Goal: Task Accomplishment & Management: Complete application form

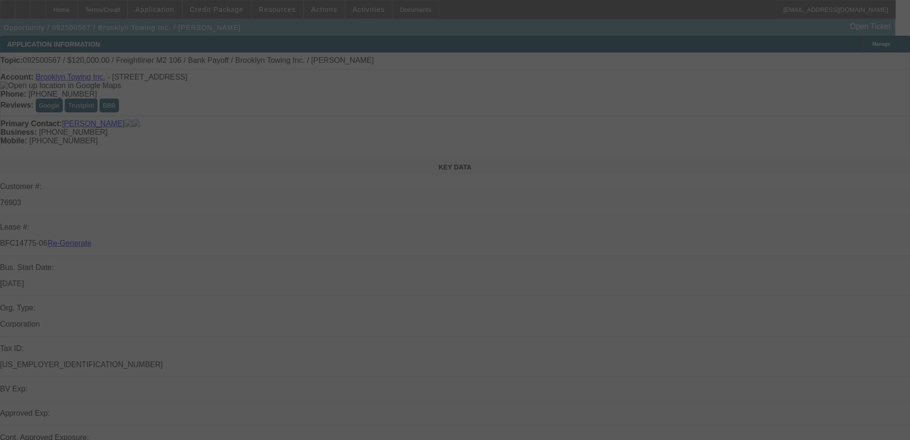
select select "3"
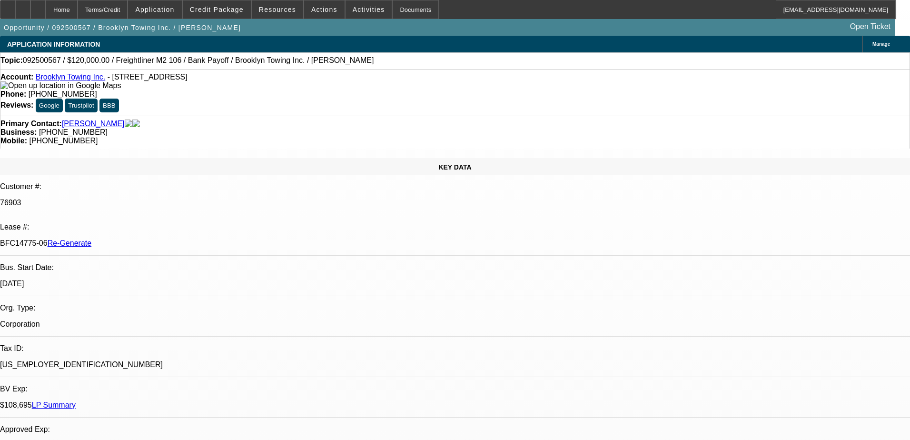
select select "0"
select select "2"
select select "0"
select select "6"
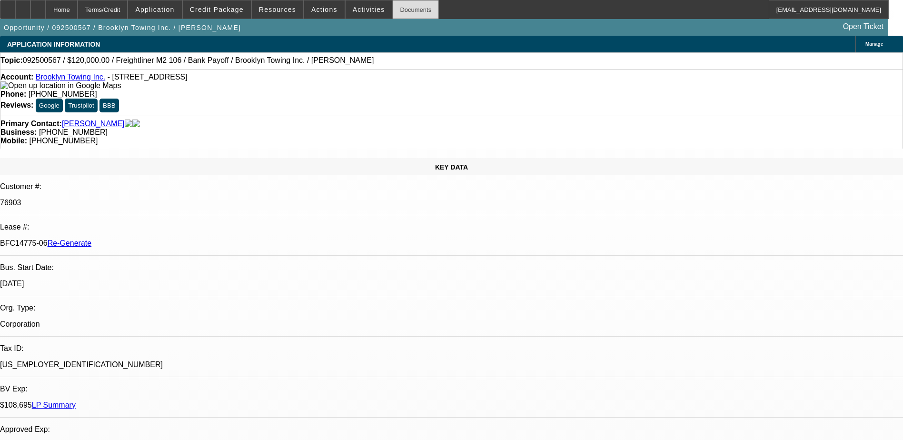
click at [393, 13] on div "Documents" at bounding box center [415, 9] width 47 height 19
click at [227, 11] on span "Credit Package" at bounding box center [217, 10] width 54 height 8
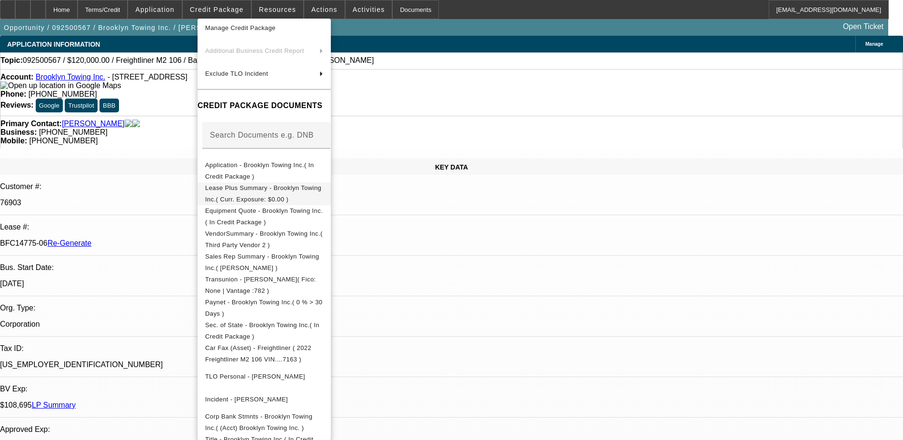
scroll to position [222, 0]
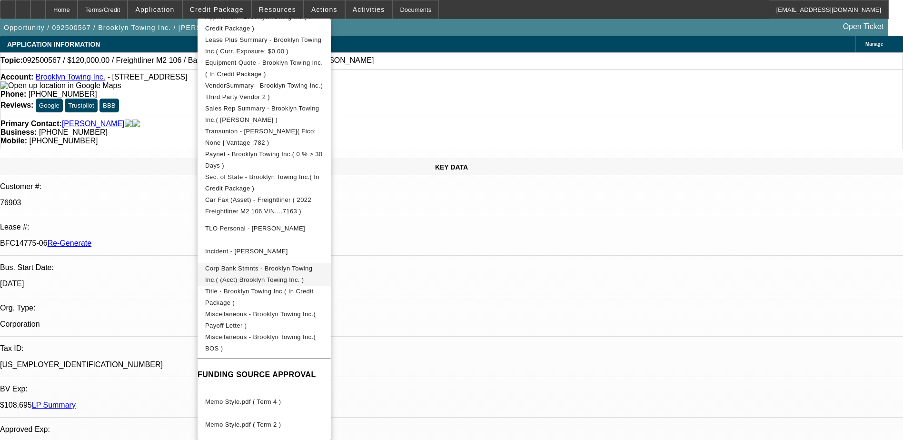
click at [292, 270] on span "Corp Bank Stmnts - Brooklyn Towing Inc.( (Acct) Brooklyn Towing Inc. )" at bounding box center [258, 274] width 107 height 19
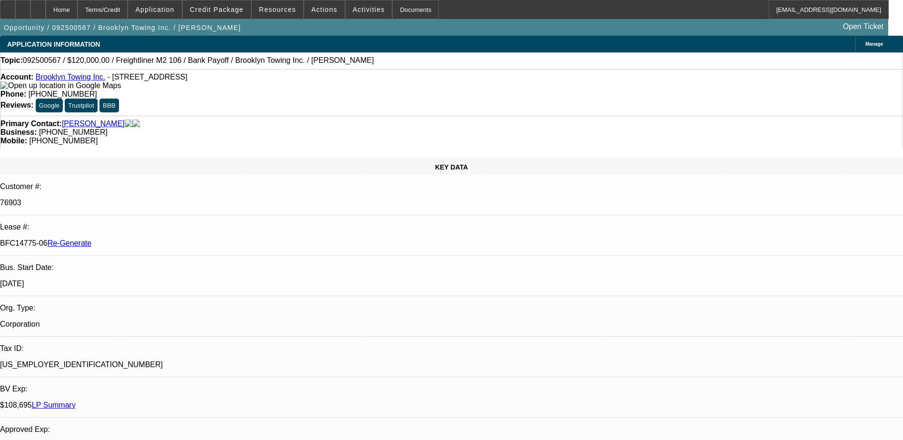
scroll to position [143, 0]
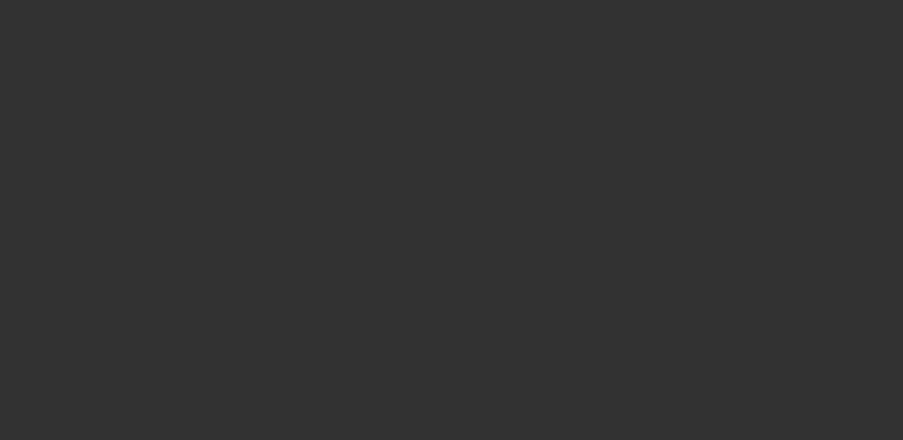
select select "3"
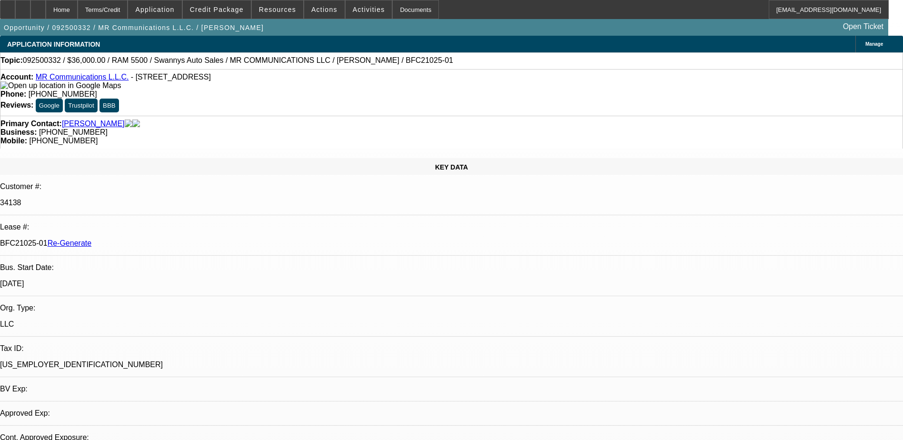
select select "0"
select select "2"
select select "0"
select select "1"
select select "2"
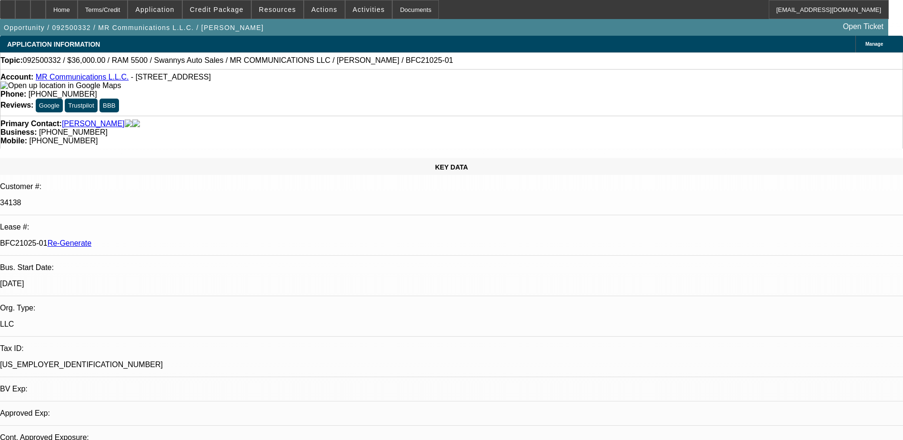
select select "6"
click at [403, 8] on div "Documents" at bounding box center [415, 9] width 47 height 19
click at [412, 58] on div "Topic: 092500332 / $36,000.00 / RAM 5500 / Swannys Auto Sales / MR COMMUNICATIO…" at bounding box center [451, 60] width 902 height 9
click at [316, 7] on span "Actions" at bounding box center [324, 10] width 26 height 8
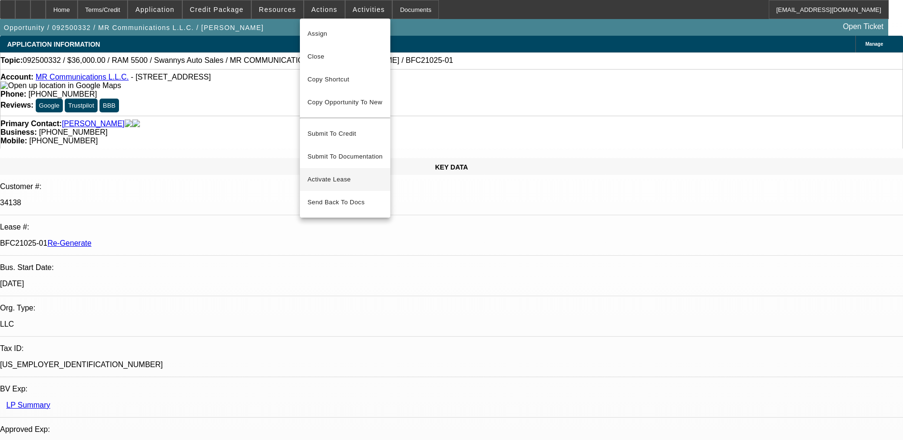
click at [332, 174] on span "Activate Lease" at bounding box center [344, 179] width 75 height 11
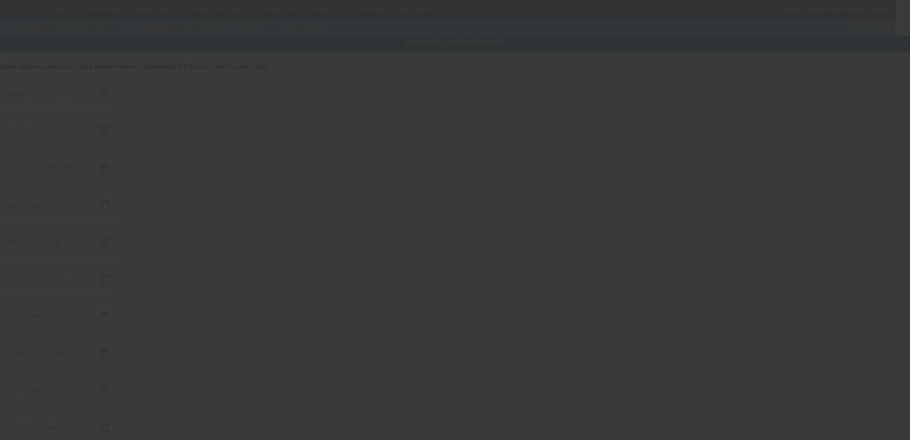
type input "9/16/2025"
type input "9/24/2025"
type input "9/26/2025"
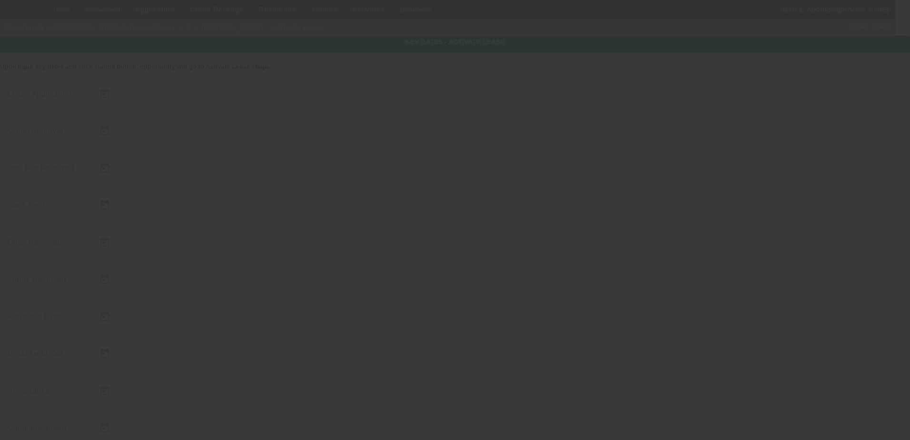
type input "9/29/2025"
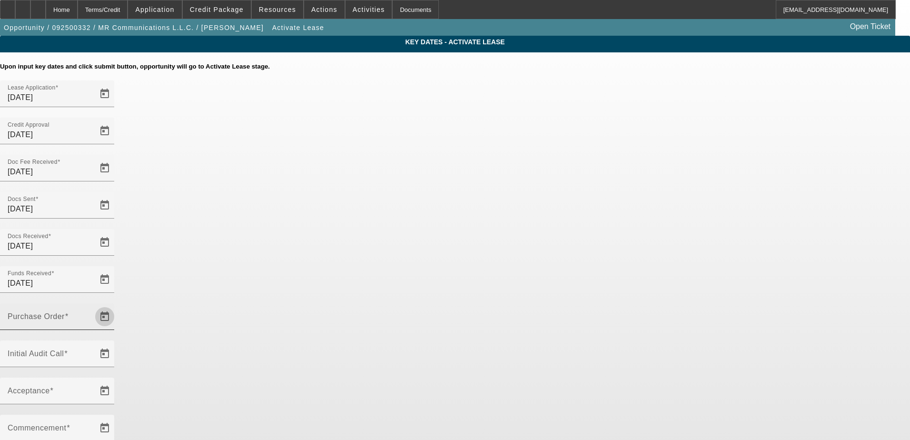
click at [116, 305] on span "Open calendar" at bounding box center [104, 316] width 23 height 23
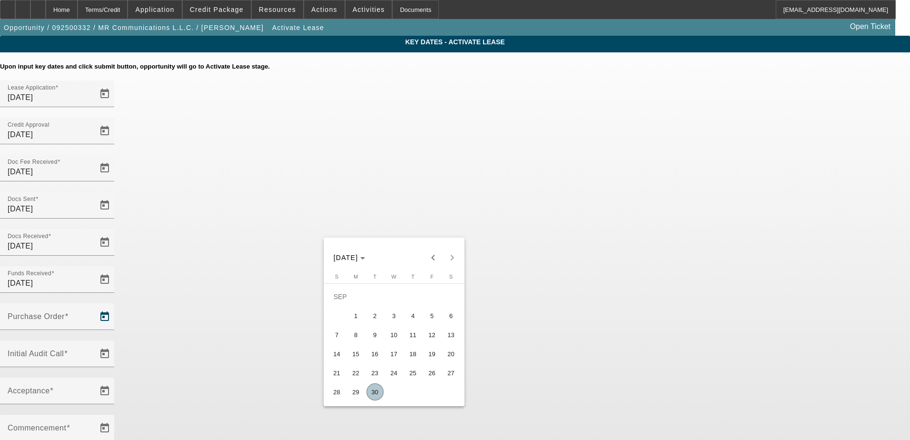
click at [375, 398] on span "30" at bounding box center [375, 391] width 17 height 17
type input "9/30/2025"
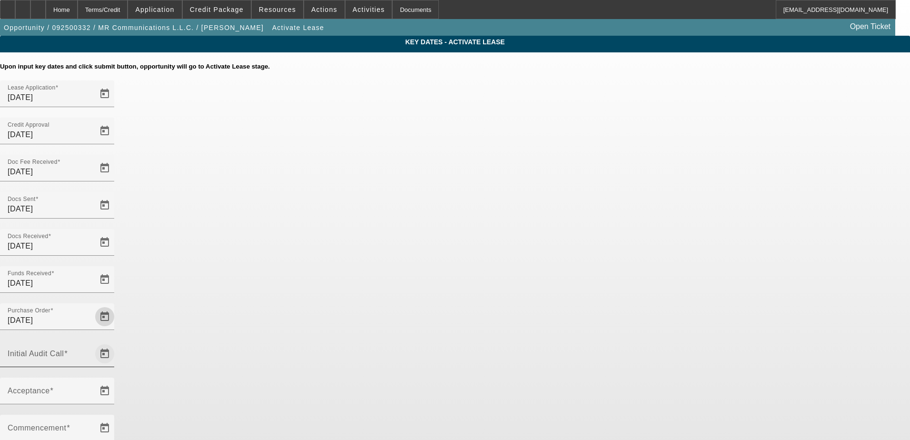
click at [116, 342] on span "Open calendar" at bounding box center [104, 353] width 23 height 23
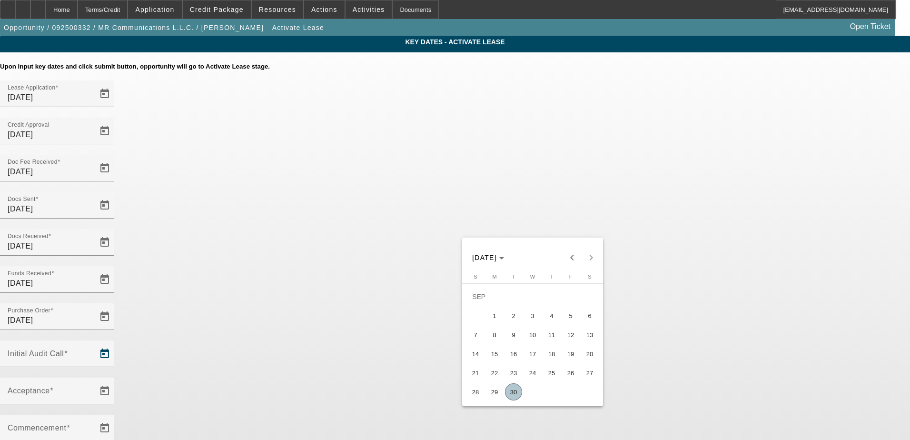
drag, startPoint x: 516, startPoint y: 398, endPoint x: 509, endPoint y: 390, distance: 9.8
click at [515, 398] on span "30" at bounding box center [513, 391] width 17 height 17
type input "9/30/2025"
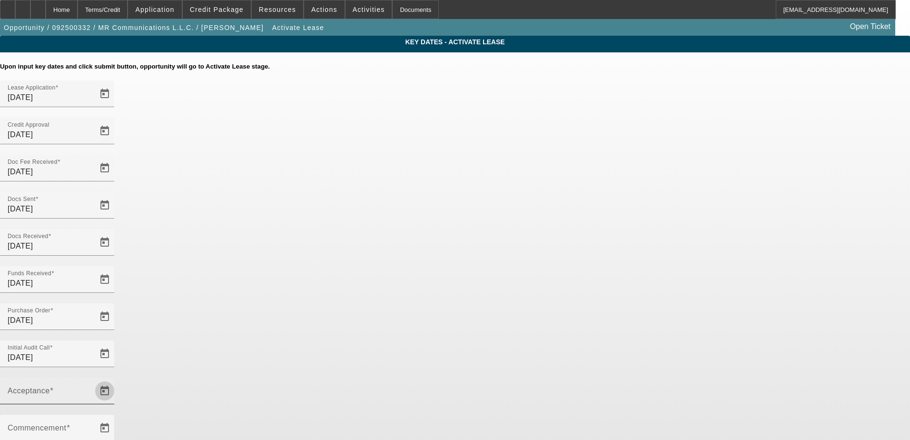
click at [116, 379] on span "Open calendar" at bounding box center [104, 390] width 23 height 23
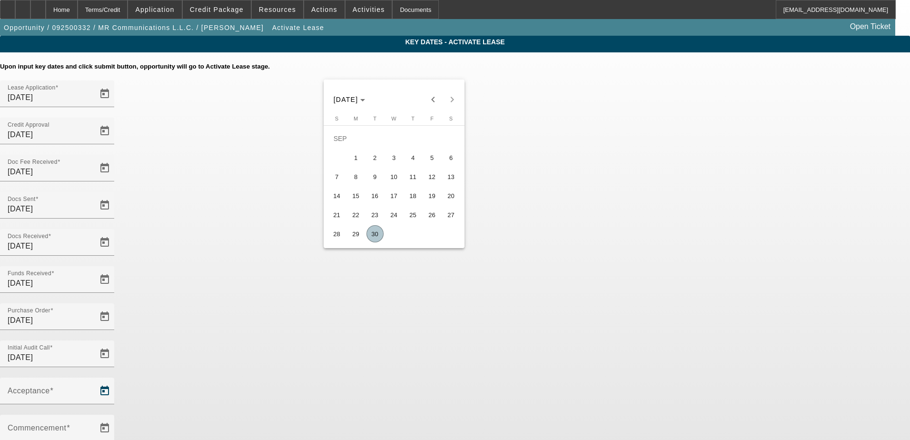
click at [374, 233] on span "30" at bounding box center [375, 233] width 17 height 17
type input "9/30/2025"
type input "10/1/2025"
type input "11/1/2025"
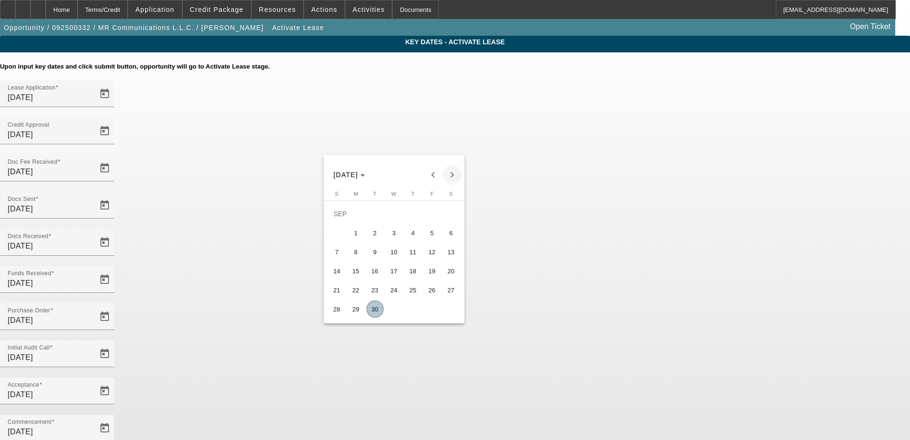
click at [454, 178] on span "Next month" at bounding box center [452, 174] width 19 height 19
click at [394, 219] on span "1" at bounding box center [394, 213] width 17 height 17
type input "10/1/2025"
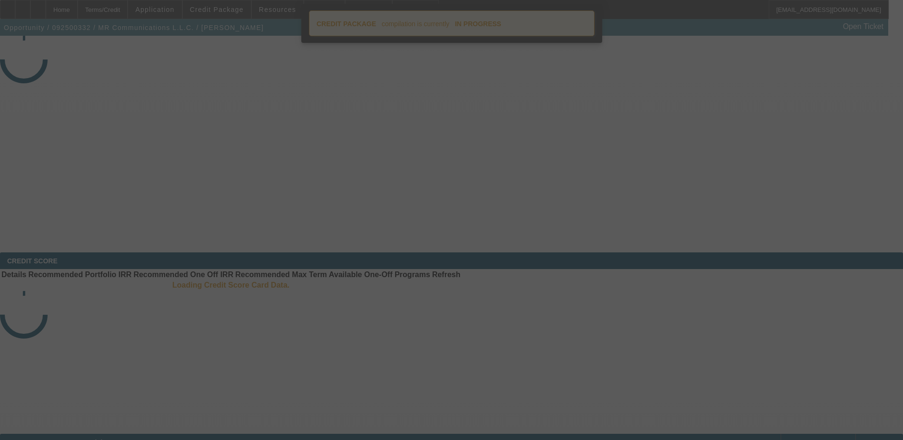
select select "4"
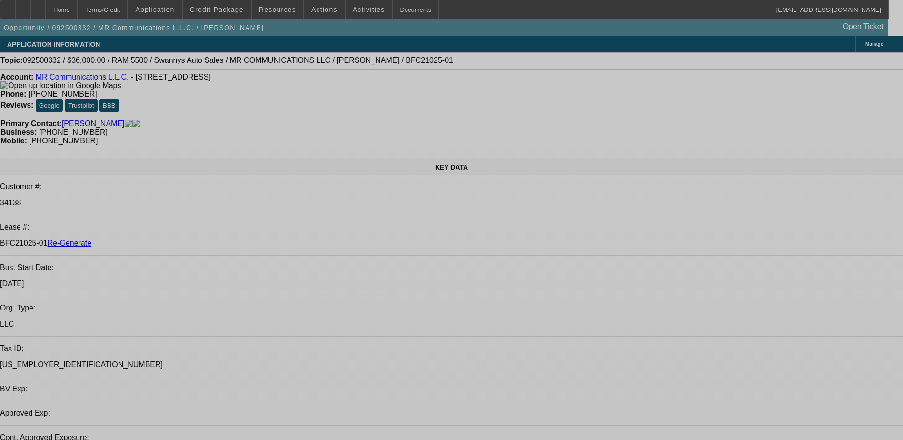
select select "0"
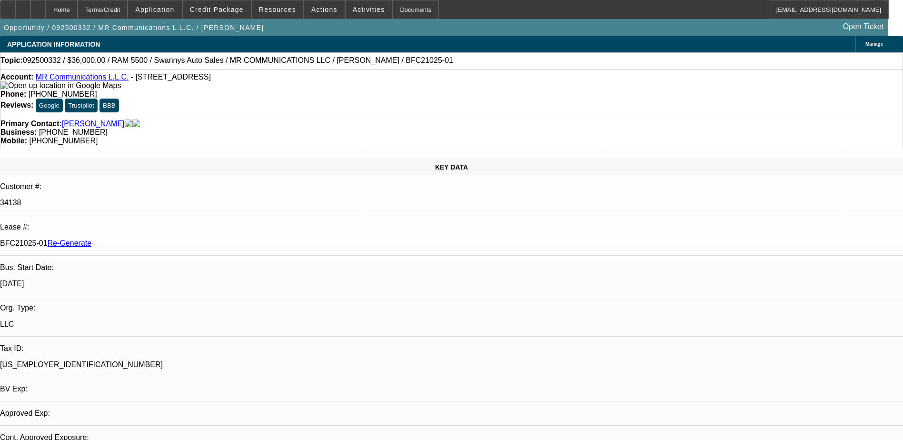
select select "2"
select select "0"
select select "6"
click at [216, 3] on span at bounding box center [217, 9] width 68 height 23
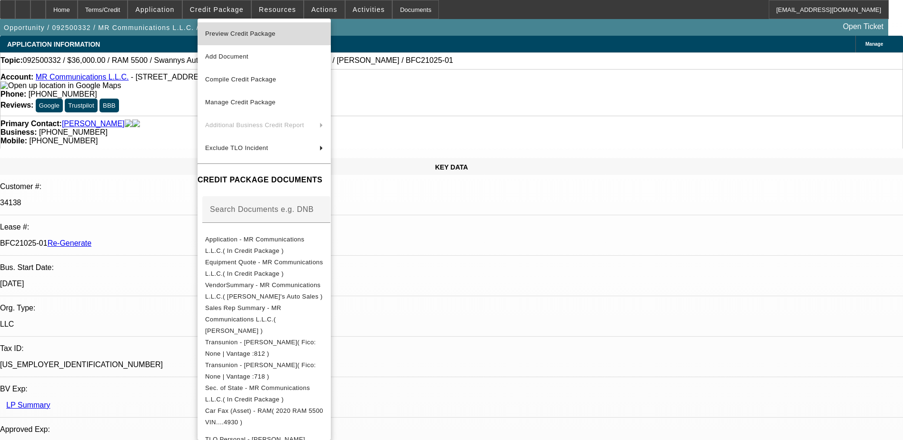
click at [237, 33] on span "Preview Credit Package" at bounding box center [240, 33] width 70 height 7
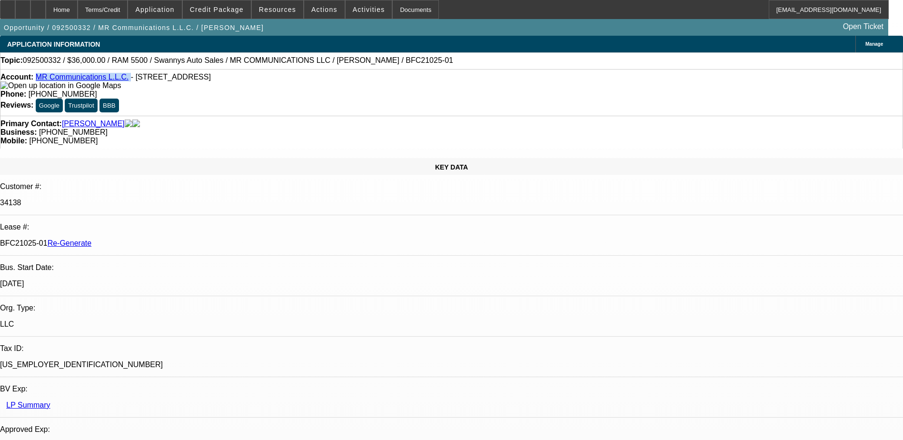
drag, startPoint x: 120, startPoint y: 79, endPoint x: 44, endPoint y: 80, distance: 76.6
click at [44, 80] on div "Account: MR Communications L.L.C. - 3055 Valentina Way Apt 104, Fayetteville, N…" at bounding box center [451, 81] width 902 height 17
copy div "MR Communications L.L.C."
click at [115, 239] on p "BFC21025-01 Re-Generate" at bounding box center [451, 243] width 903 height 9
drag, startPoint x: 111, startPoint y: 161, endPoint x: 150, endPoint y: 159, distance: 39.1
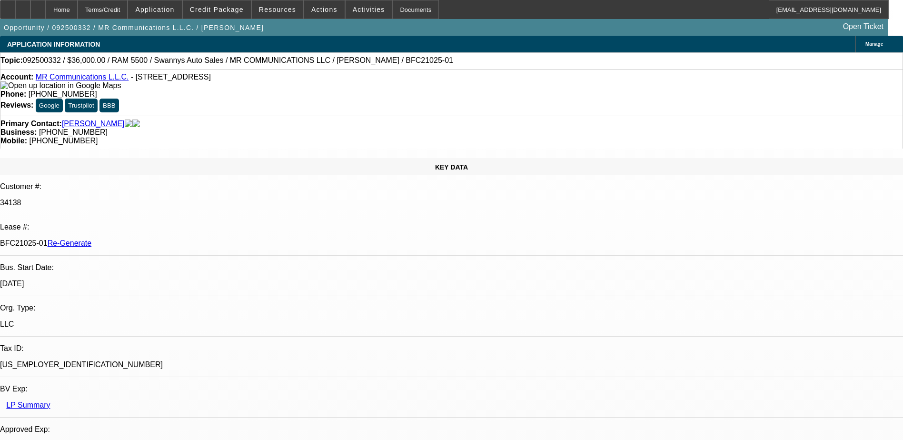
click at [150, 239] on div "BFC21025-01 Re-Generate" at bounding box center [451, 243] width 903 height 9
copy p "BFC21025-01"
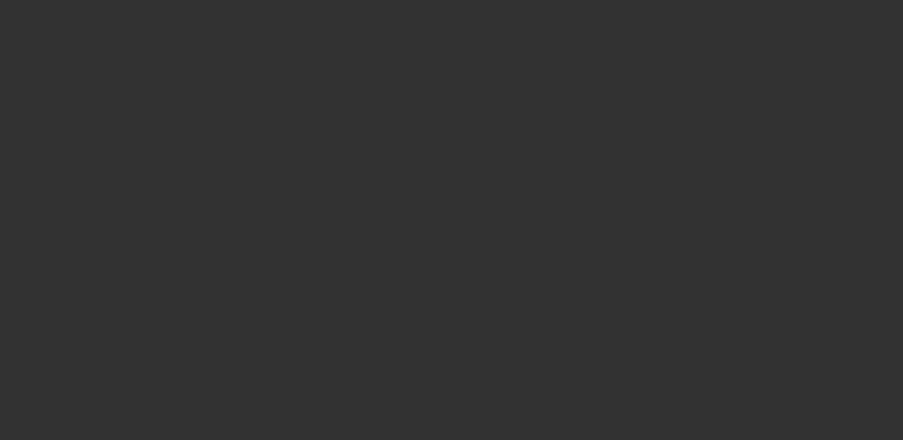
select select "3"
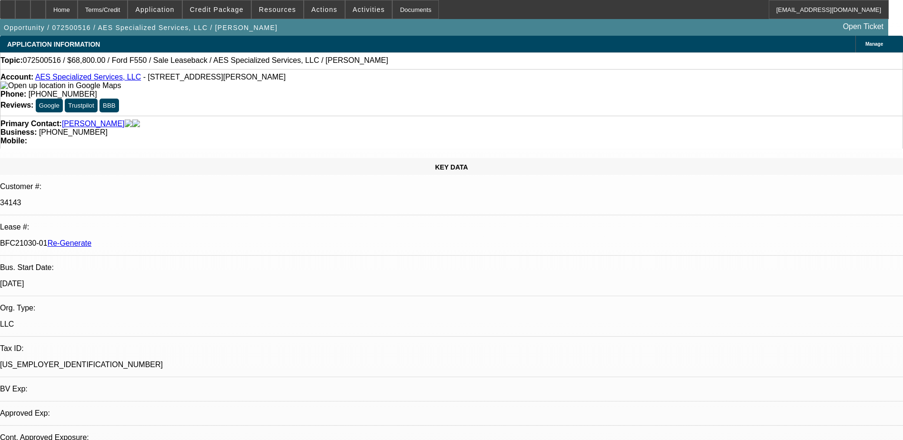
select select "0"
select select "1"
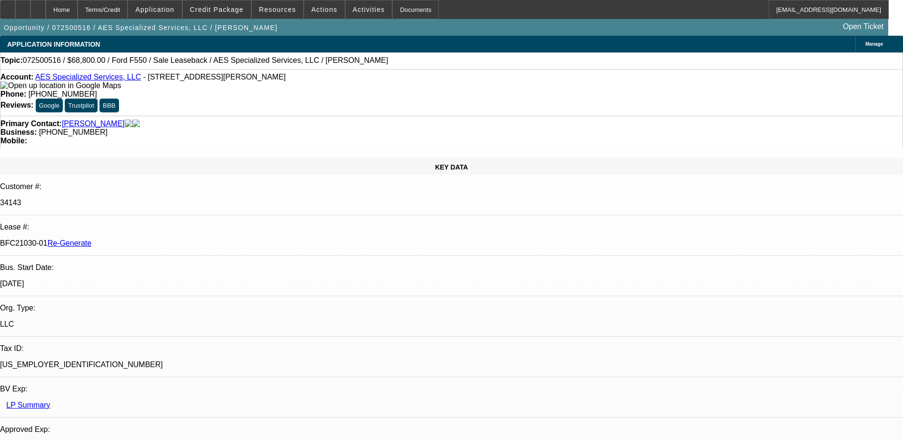
select select "6"
click at [392, 7] on div "Documents" at bounding box center [415, 9] width 47 height 19
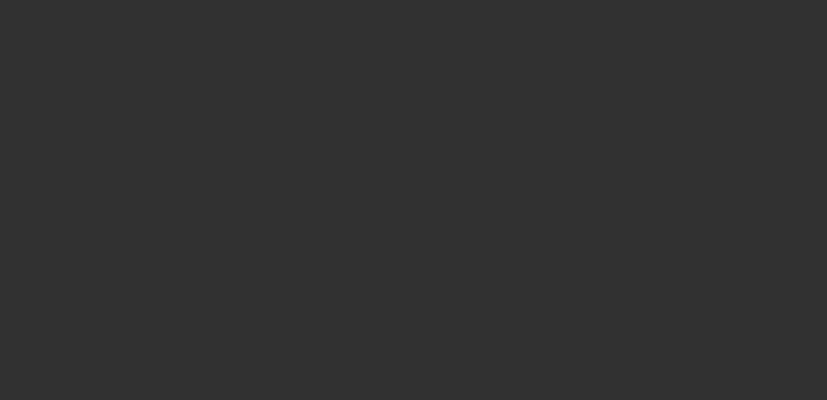
select select "3"
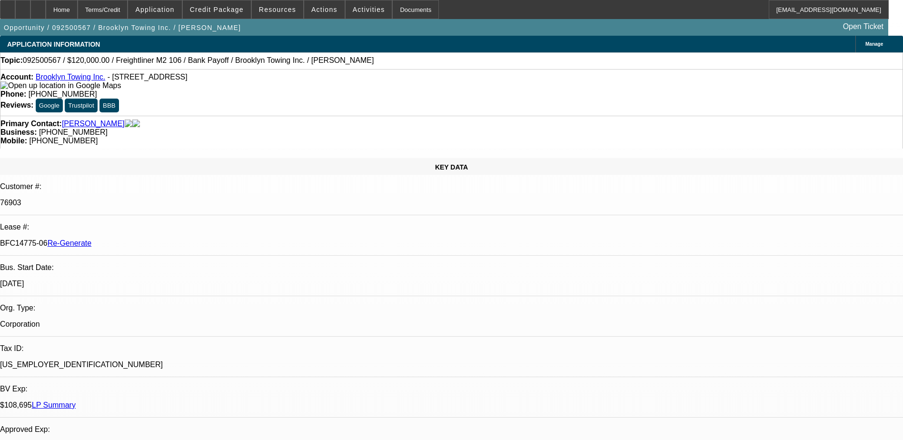
select select "0"
select select "2"
select select "0"
select select "6"
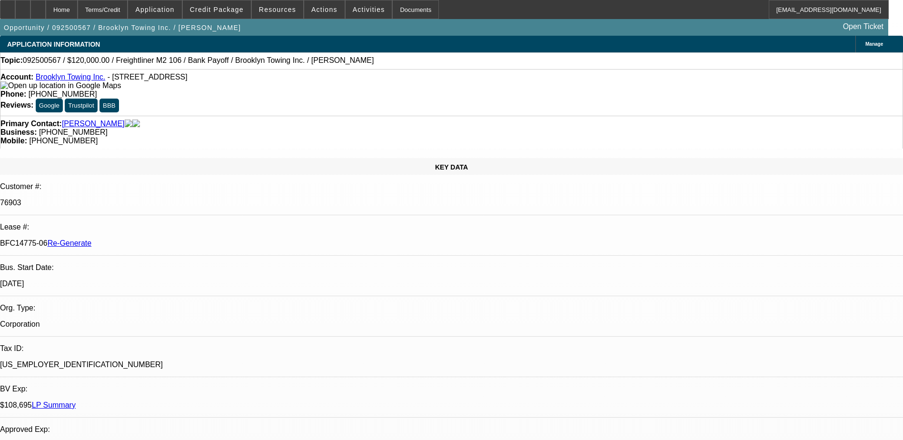
scroll to position [143, 0]
type input "aspen"
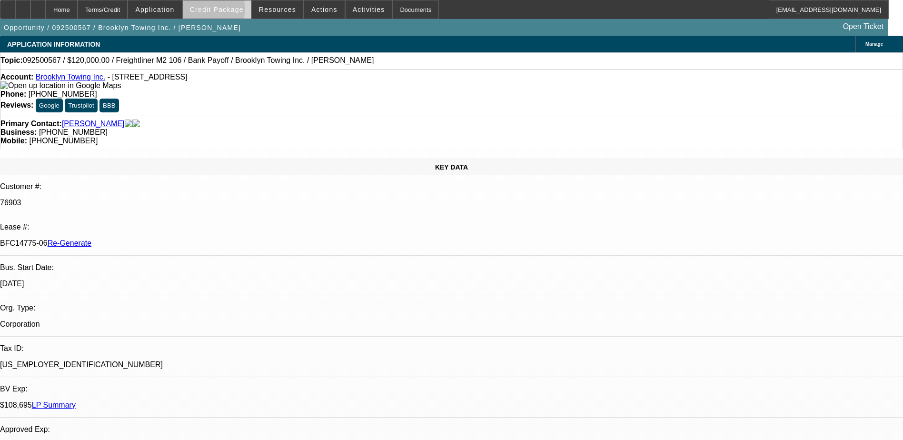
click at [228, 11] on span "Credit Package" at bounding box center [217, 10] width 54 height 8
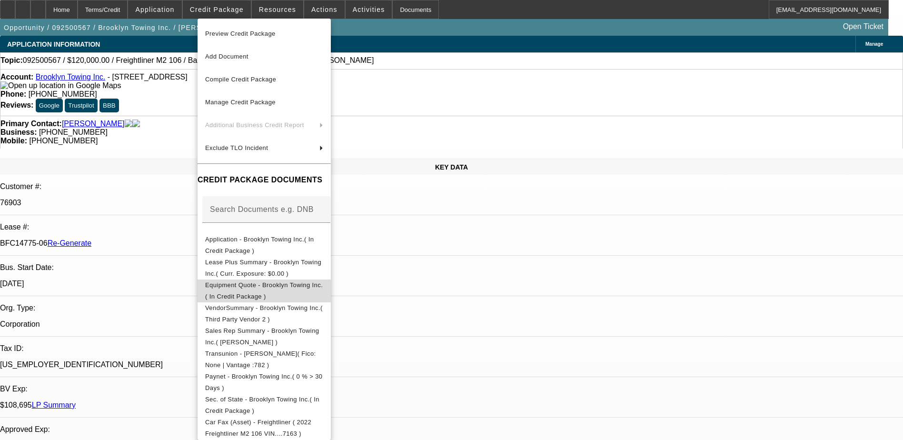
click at [263, 291] on span "Equipment Quote - Brooklyn Towing Inc.( In Credit Package )" at bounding box center [264, 290] width 118 height 23
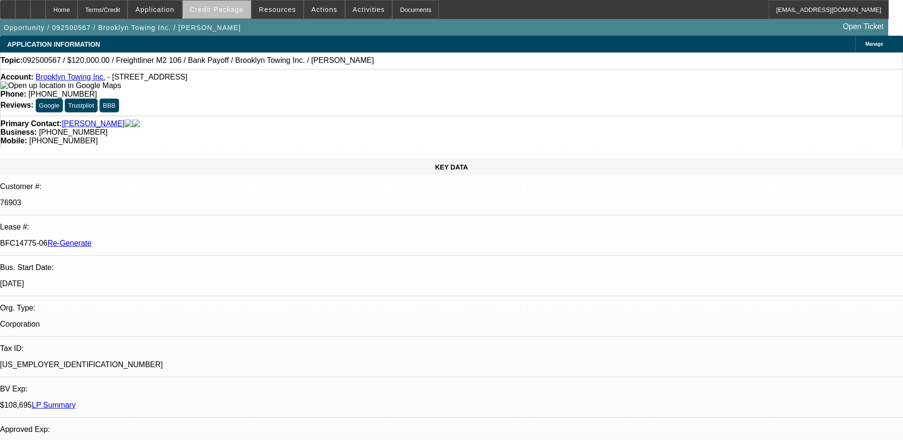
click at [239, 1] on span at bounding box center [217, 9] width 68 height 23
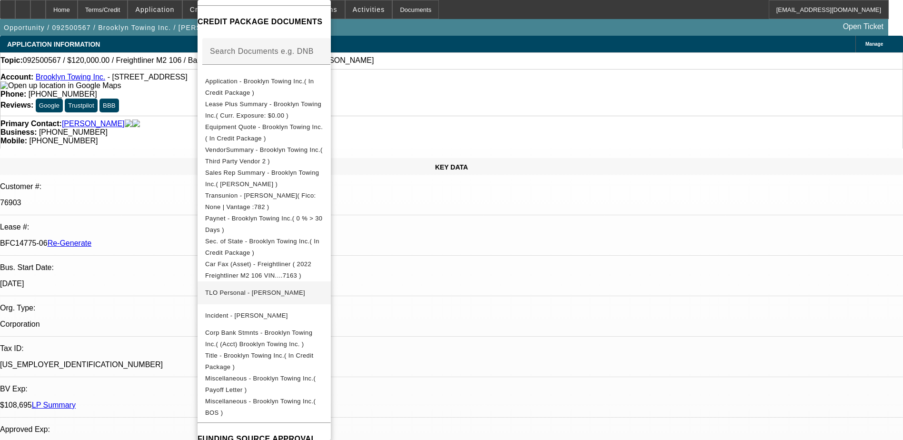
scroll to position [190, 0]
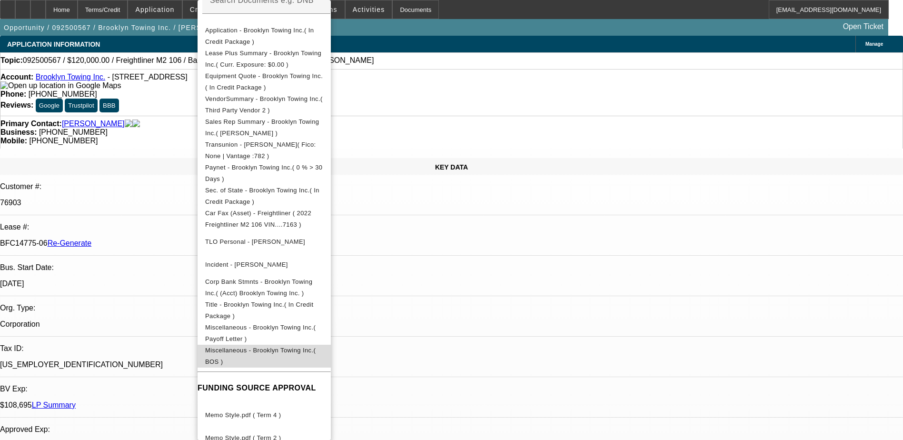
click at [307, 356] on span "Miscellaneous - Brooklyn Towing Inc.( BOS )" at bounding box center [260, 356] width 110 height 19
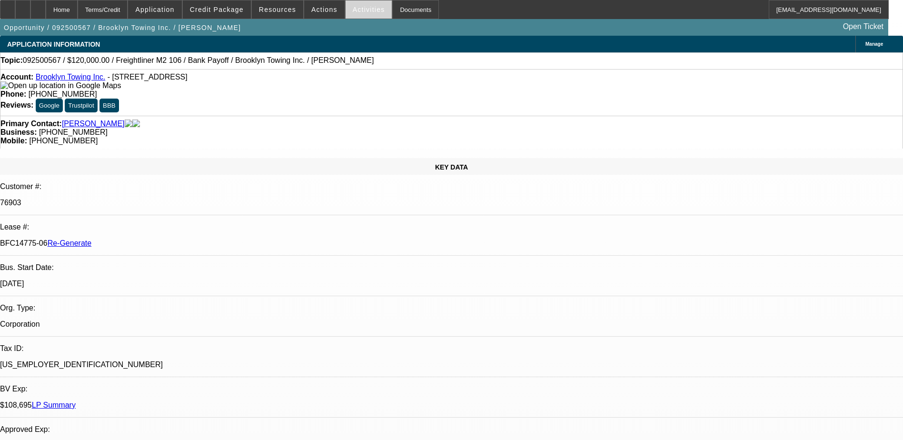
click at [363, 5] on span at bounding box center [369, 9] width 47 height 23
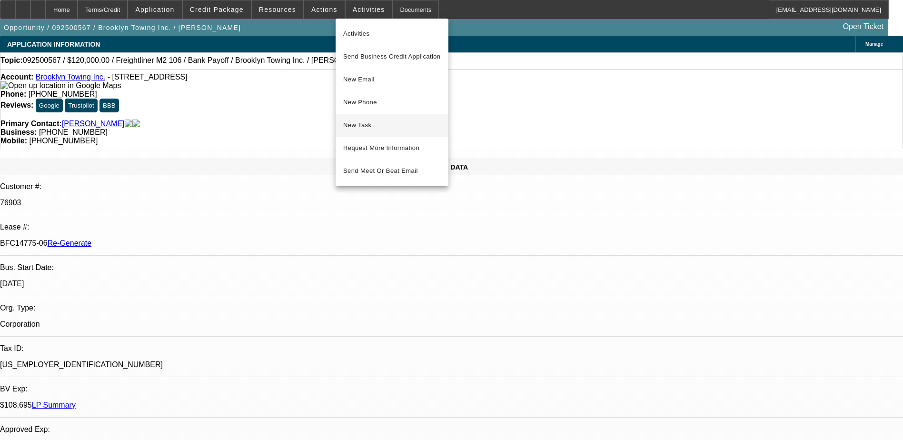
click at [363, 119] on button "New Task" at bounding box center [392, 125] width 113 height 23
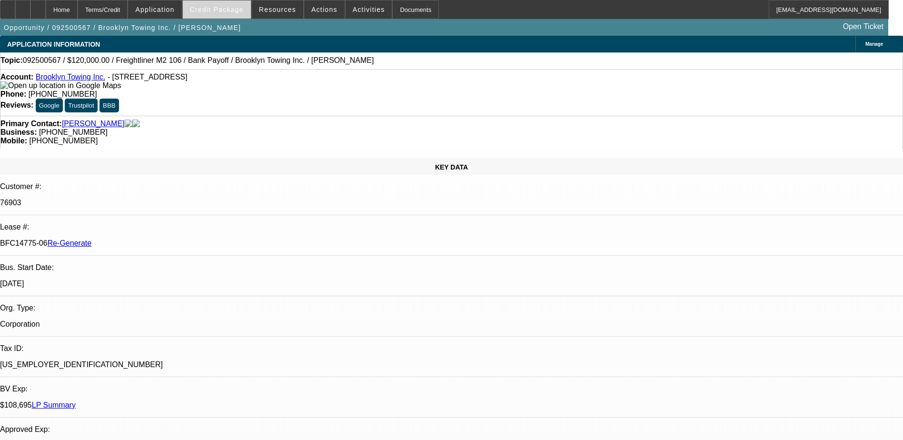
click at [232, 9] on span "Credit Package" at bounding box center [217, 10] width 54 height 8
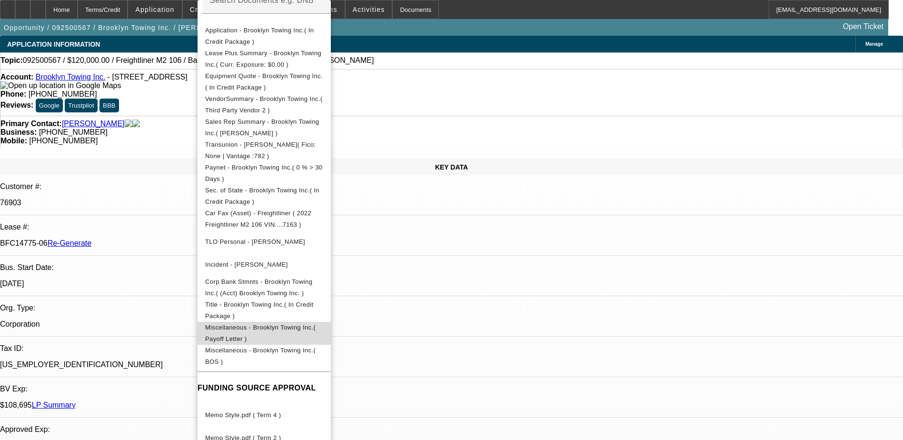
click at [295, 328] on span "Miscellaneous - Brooklyn Towing Inc.( Payoff Letter )" at bounding box center [260, 333] width 110 height 19
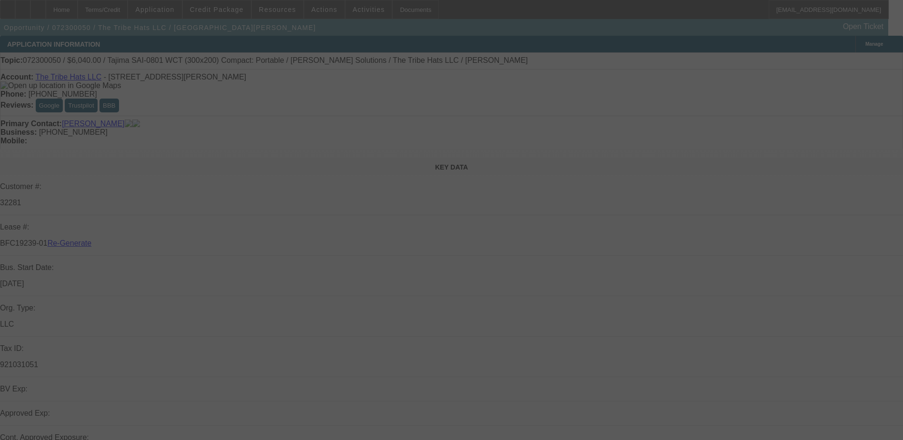
select select "4"
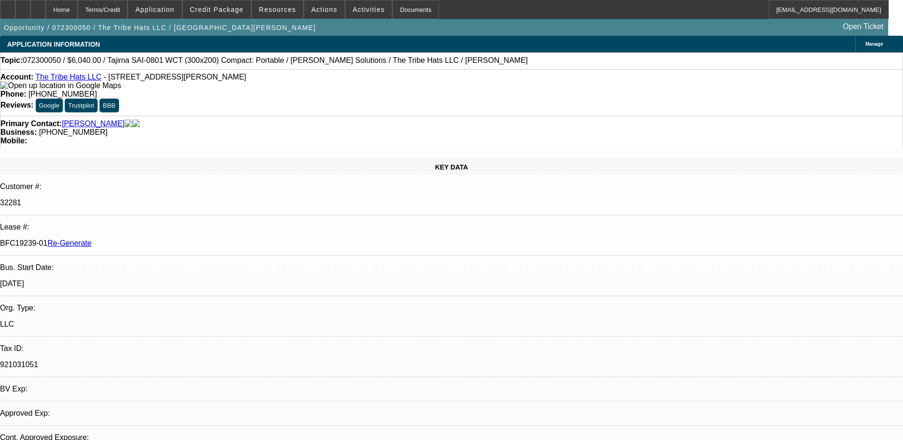
select select "0"
select select "2"
select select "0"
select select "1"
select select "2"
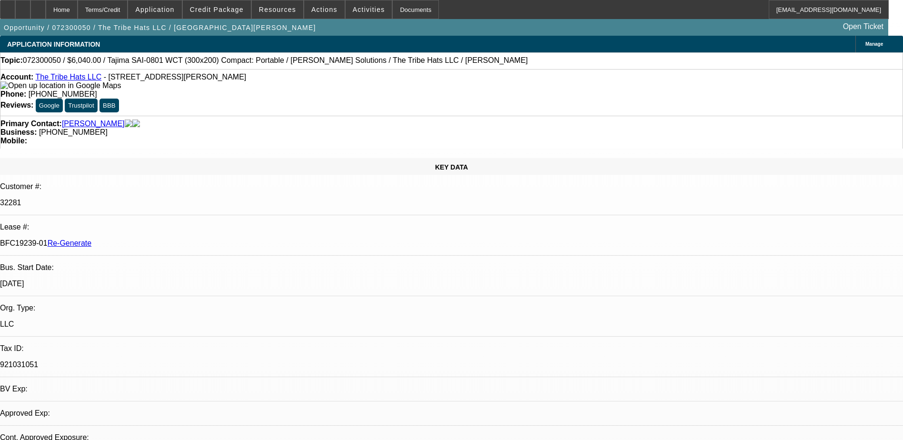
select select "6"
drag, startPoint x: 112, startPoint y: 159, endPoint x: 150, endPoint y: 157, distance: 38.2
click at [150, 239] on div "BFC19239-01 Re-Generate" at bounding box center [451, 243] width 903 height 9
copy p "BFC19239-01"
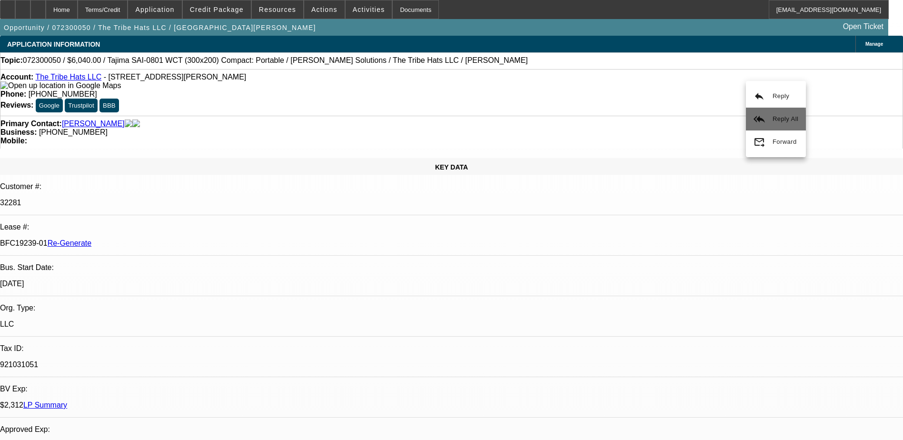
click at [773, 126] on button "reply_all Reply All" at bounding box center [776, 119] width 60 height 23
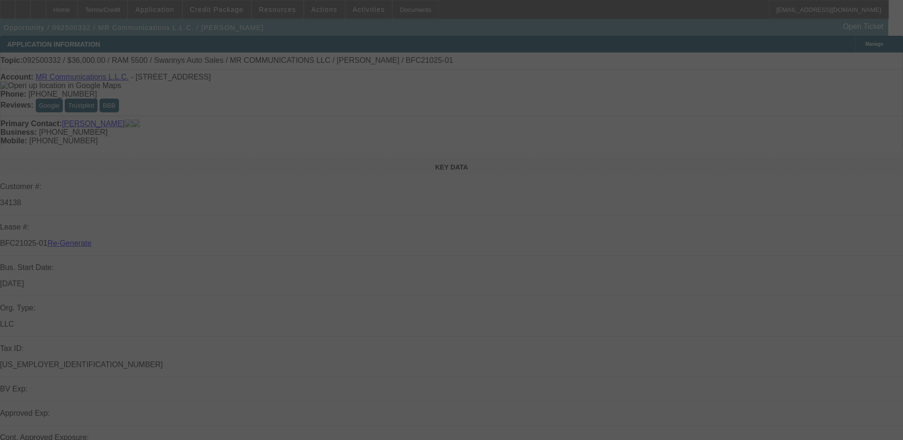
select select "4"
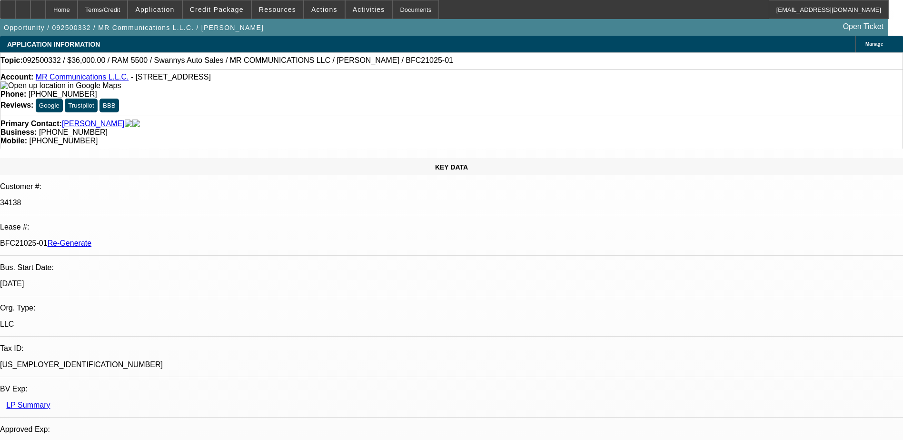
select select "0"
select select "2"
select select "0"
select select "6"
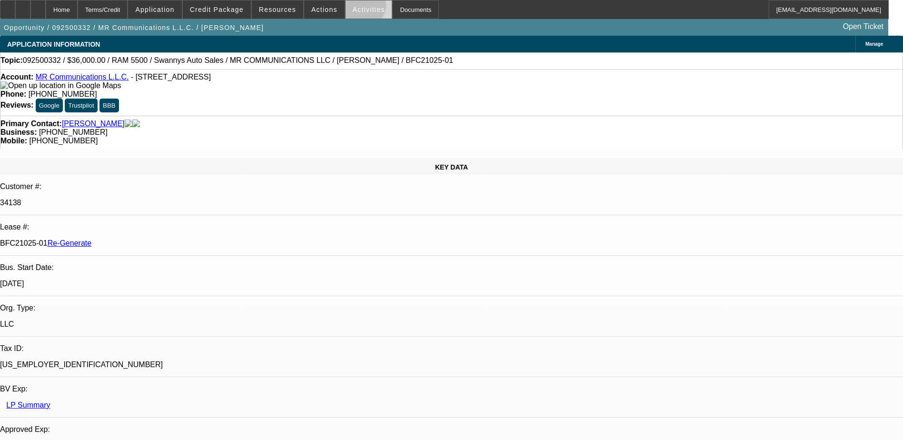
click at [353, 7] on span "Activities" at bounding box center [369, 10] width 32 height 8
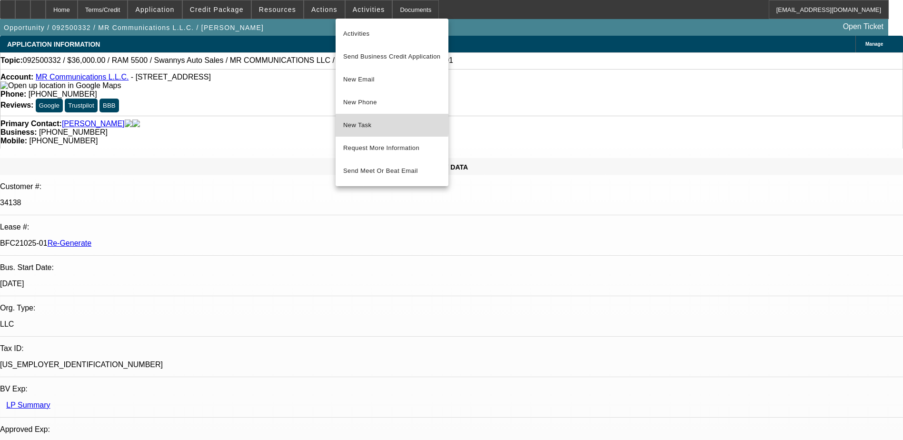
click at [364, 121] on span "New Task" at bounding box center [392, 124] width 98 height 11
